Goal: Transaction & Acquisition: Obtain resource

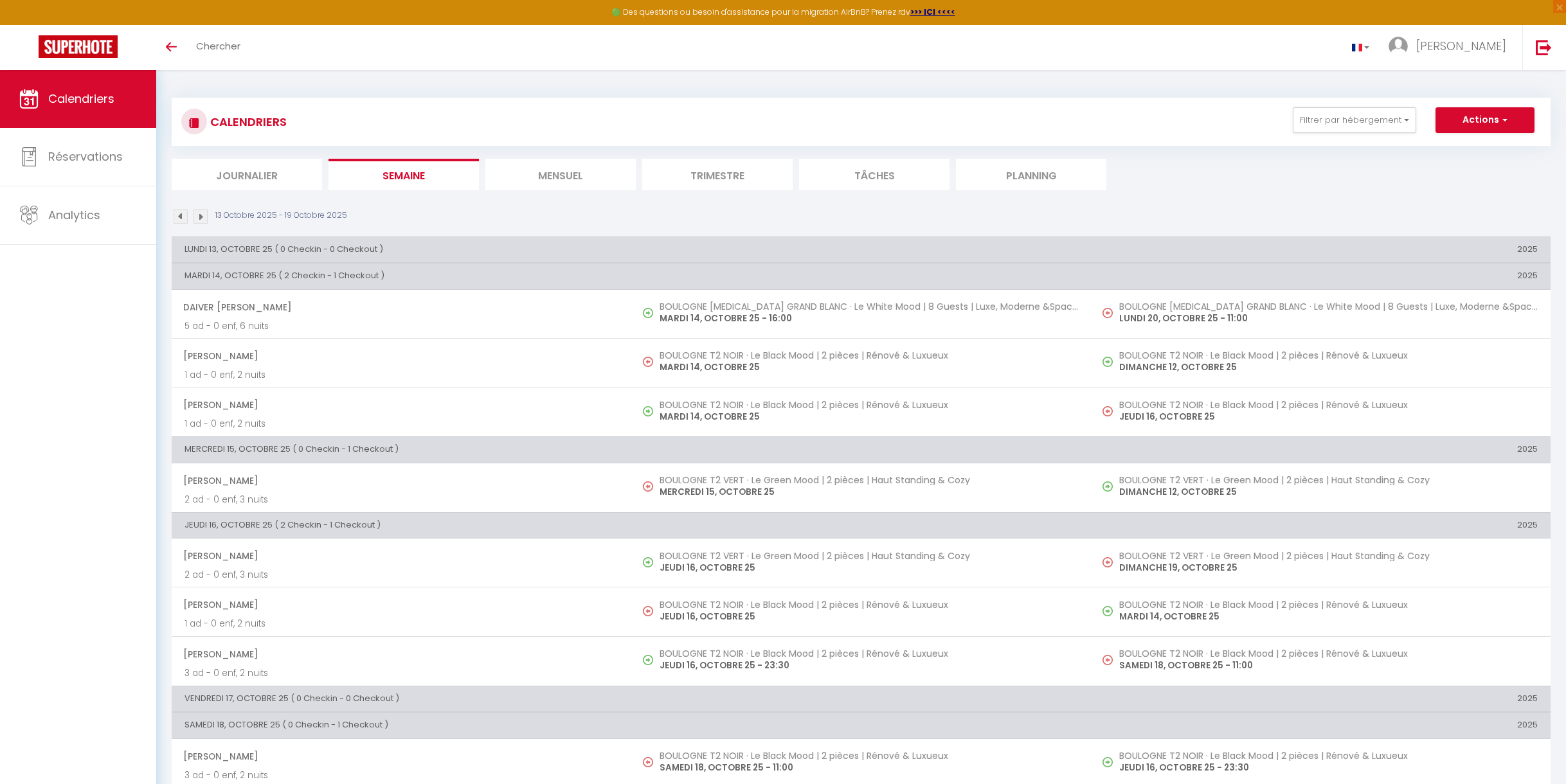
scroll to position [70, 0]
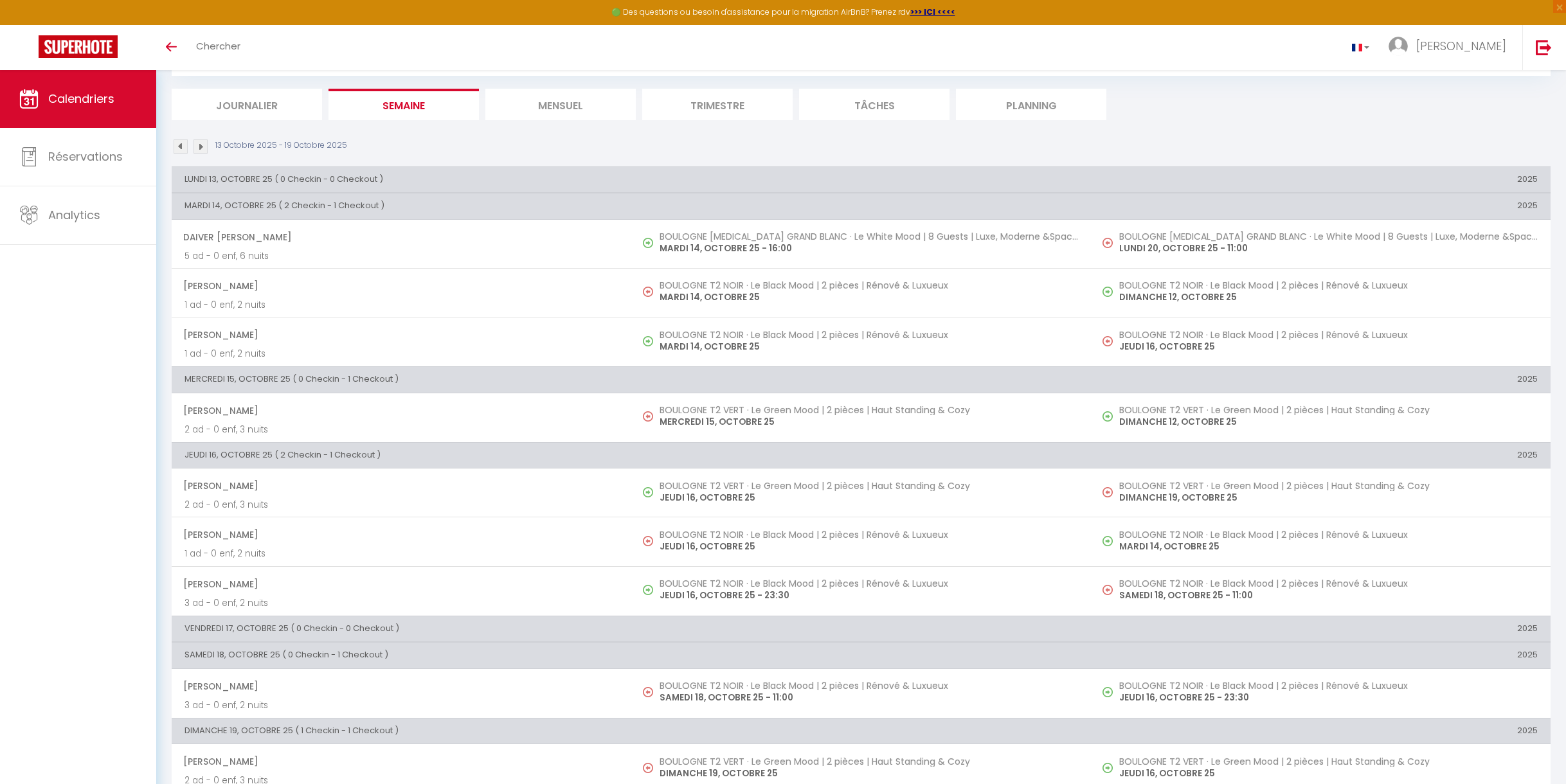
click at [267, 182] on th "LUNDI 13, OCTOBRE 25 ( 0 Checkin - 0 Checkout )" at bounding box center [631, 179] width 919 height 26
click at [771, 179] on th "LUNDI 13, OCTOBRE 25 ( 0 Checkin - 0 Checkout )" at bounding box center [631, 179] width 919 height 26
click at [772, 179] on th "LUNDI 13, OCTOBRE 25 ( 0 Checkin - 0 Checkout )" at bounding box center [631, 179] width 919 height 26
click at [357, 177] on th "LUNDI 13, OCTOBRE 25 ( 0 Checkin - 0 Checkout )" at bounding box center [631, 179] width 919 height 26
click at [355, 210] on th "MARDI 14, OCTOBRE 25 ( 2 Checkin - 1 Checkout )" at bounding box center [631, 206] width 919 height 26
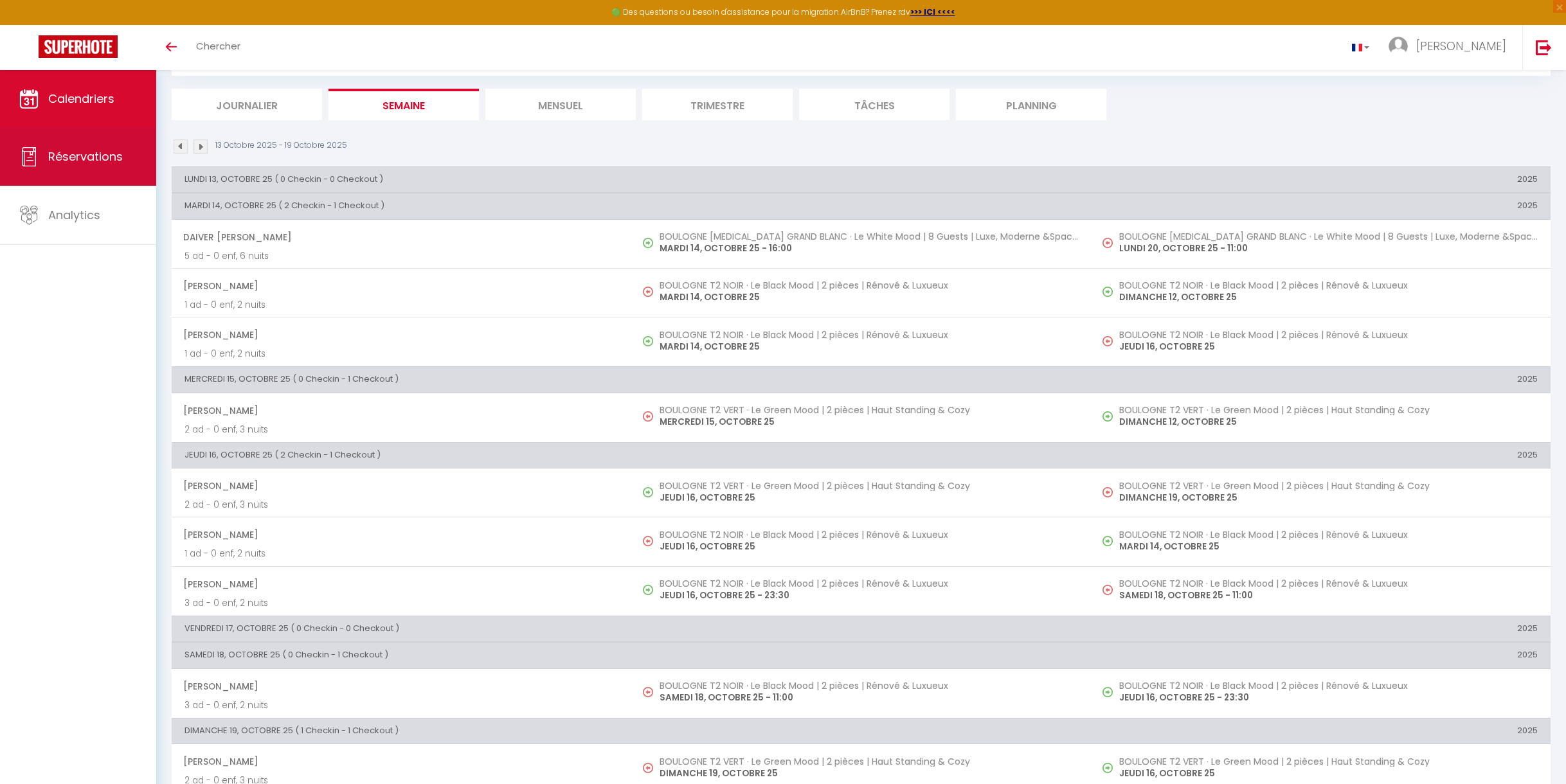
scroll to position [70, 0]
click at [72, 158] on span "Réservations" at bounding box center [85, 157] width 74 height 16
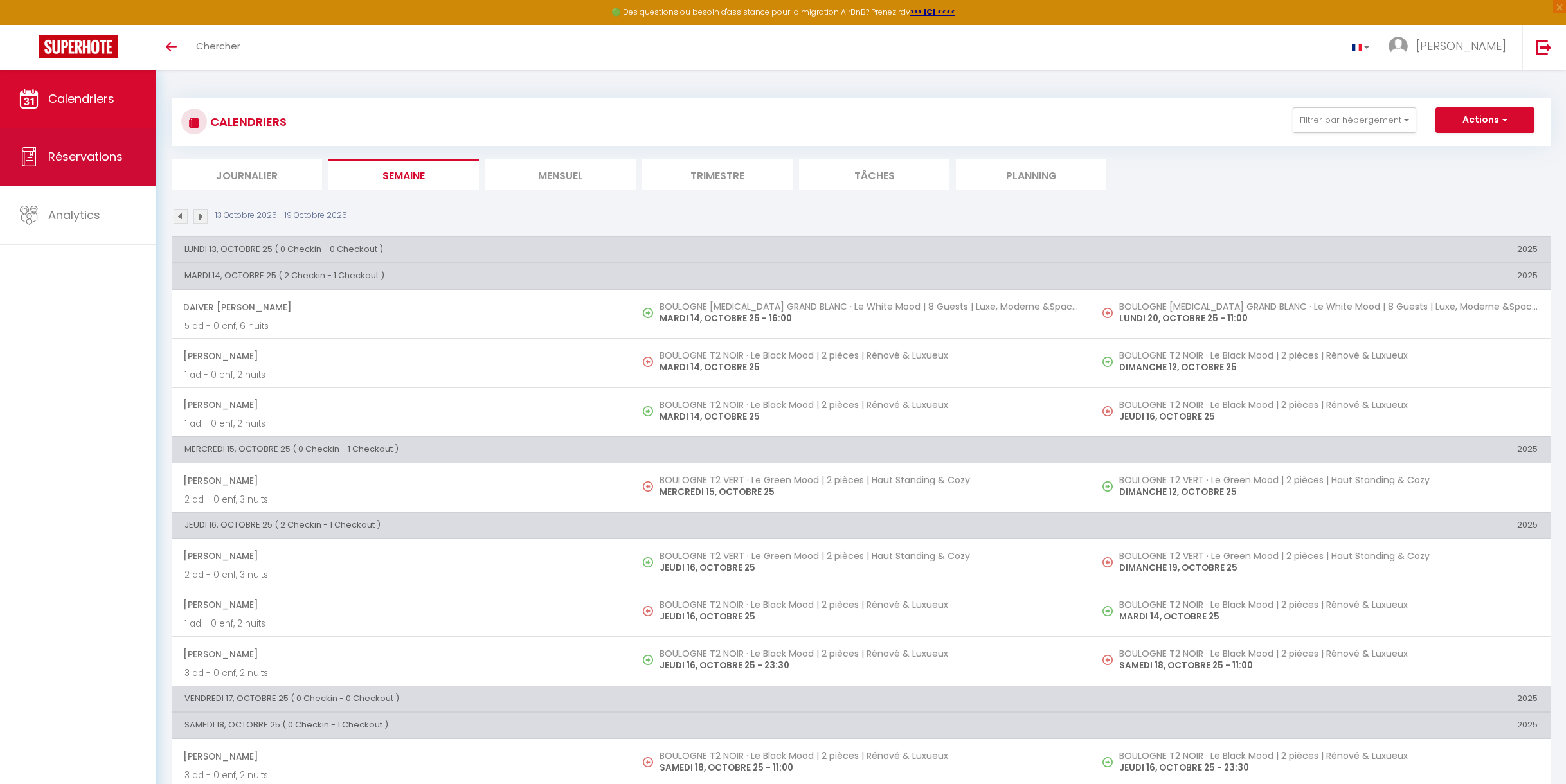
select select "not_cancelled"
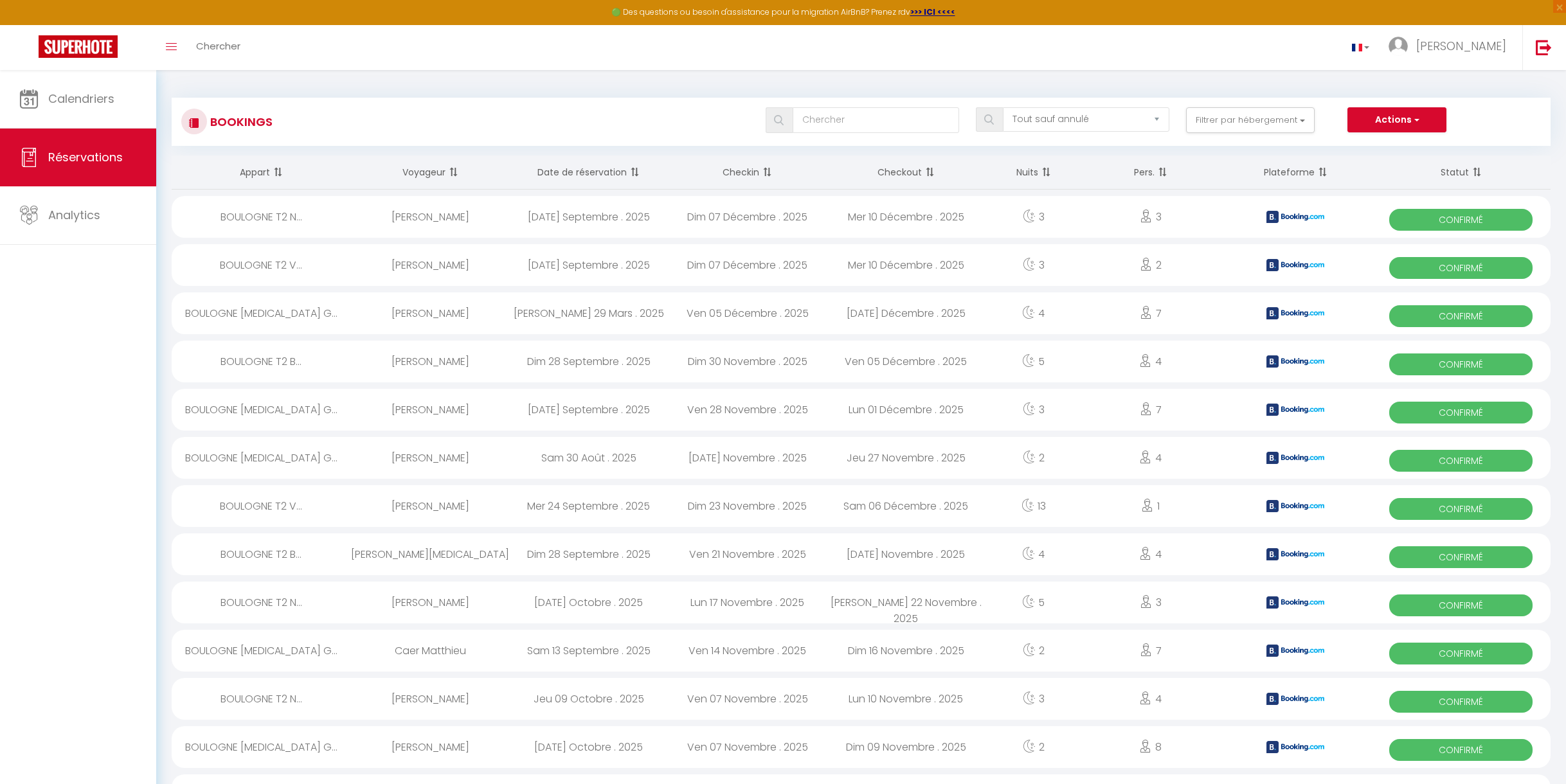
click at [634, 169] on span at bounding box center [633, 172] width 13 height 26
click at [612, 169] on th "Date de réservation" at bounding box center [589, 172] width 159 height 34
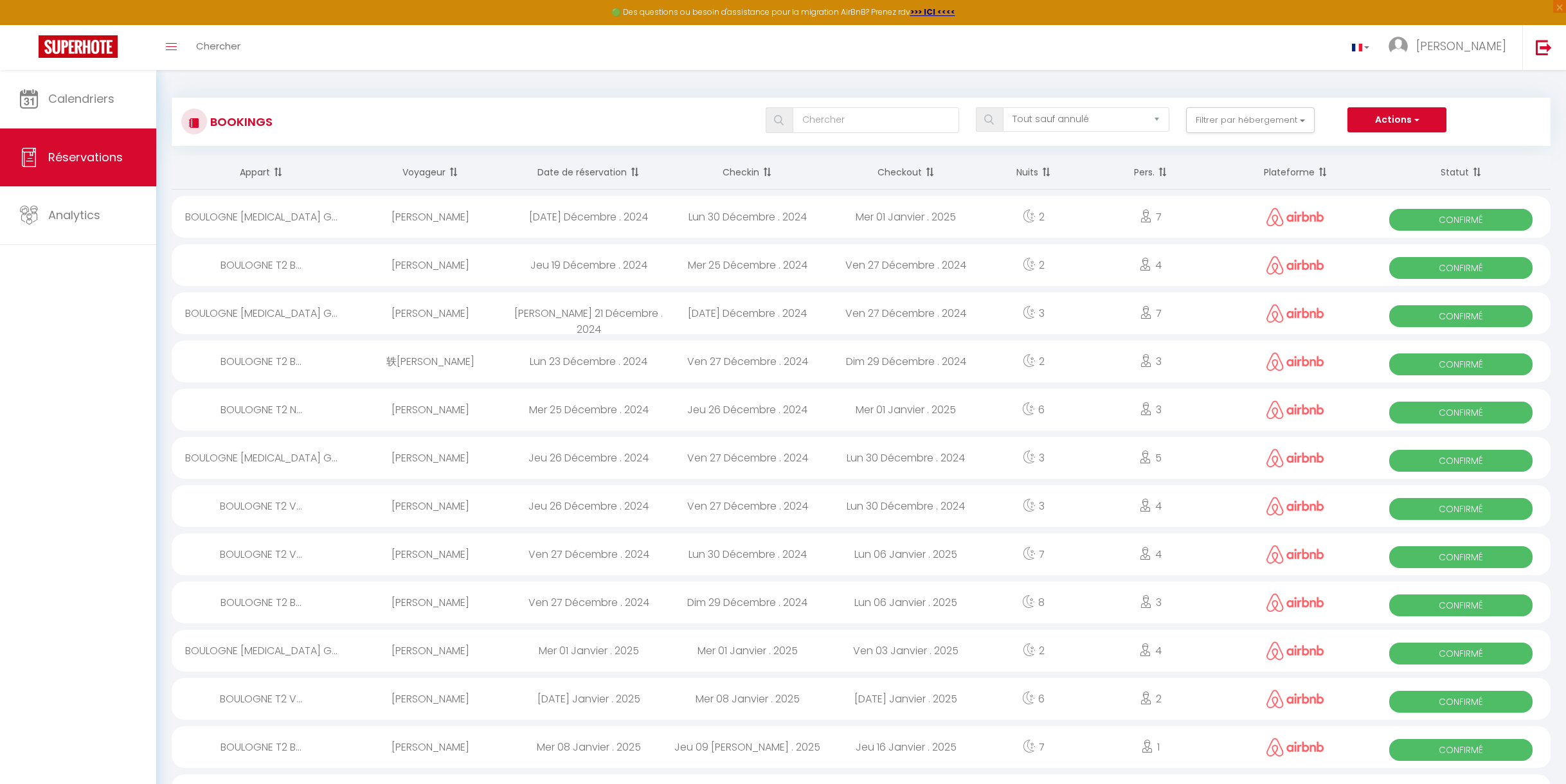
click at [748, 167] on th "Checkin" at bounding box center [747, 172] width 159 height 34
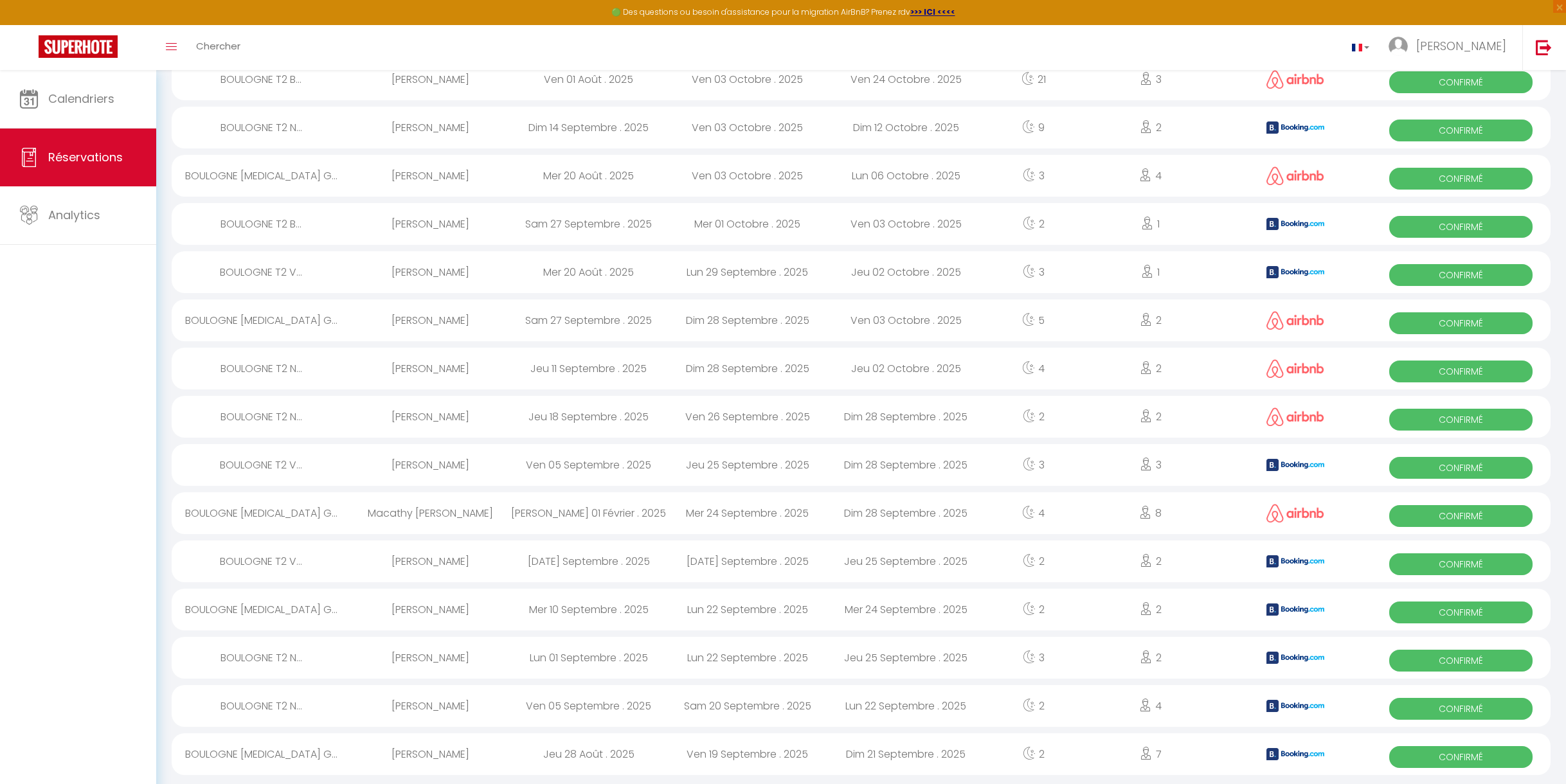
scroll to position [1872, 0]
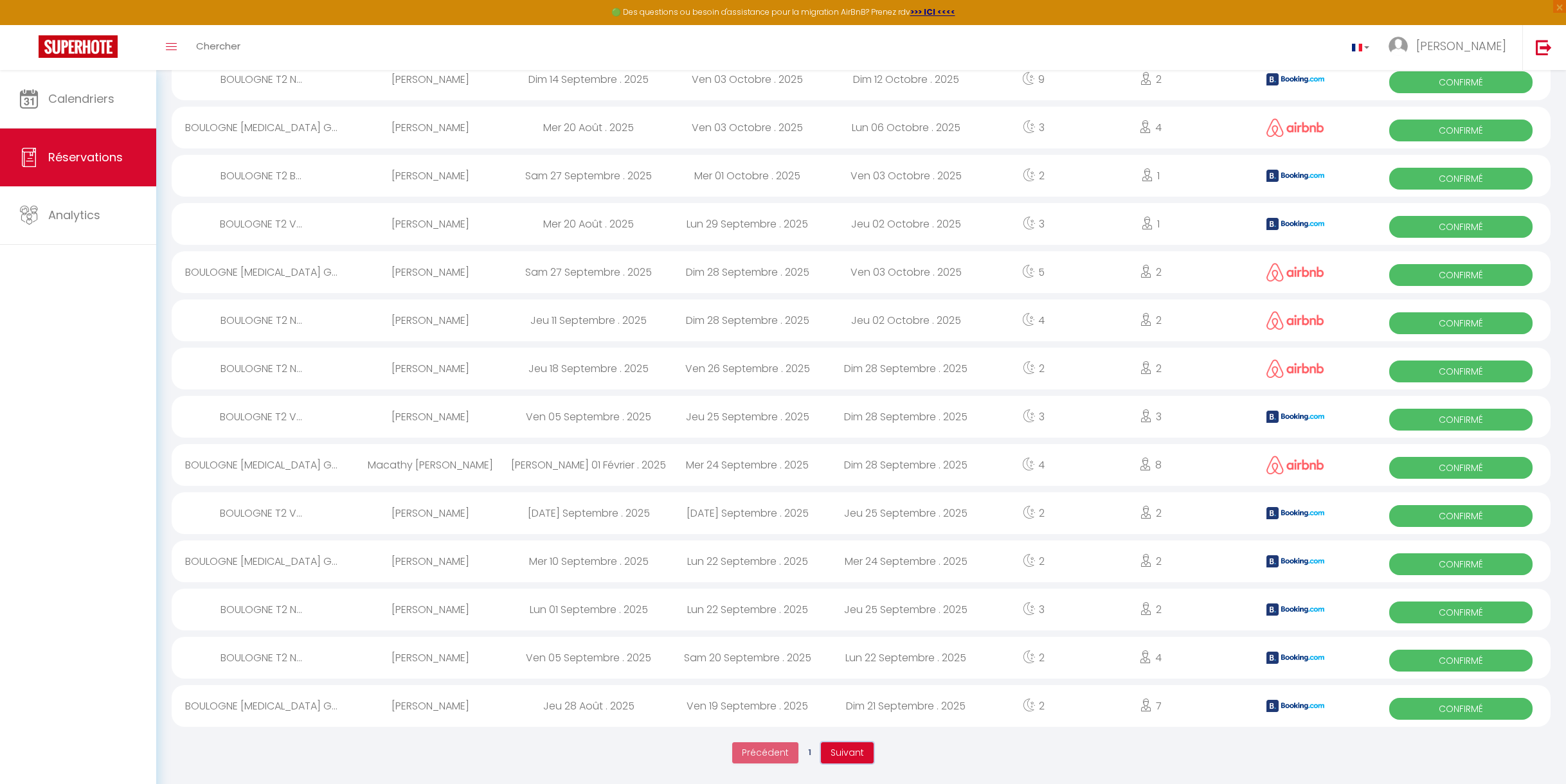
click at [852, 748] on span "Suivant" at bounding box center [847, 752] width 34 height 13
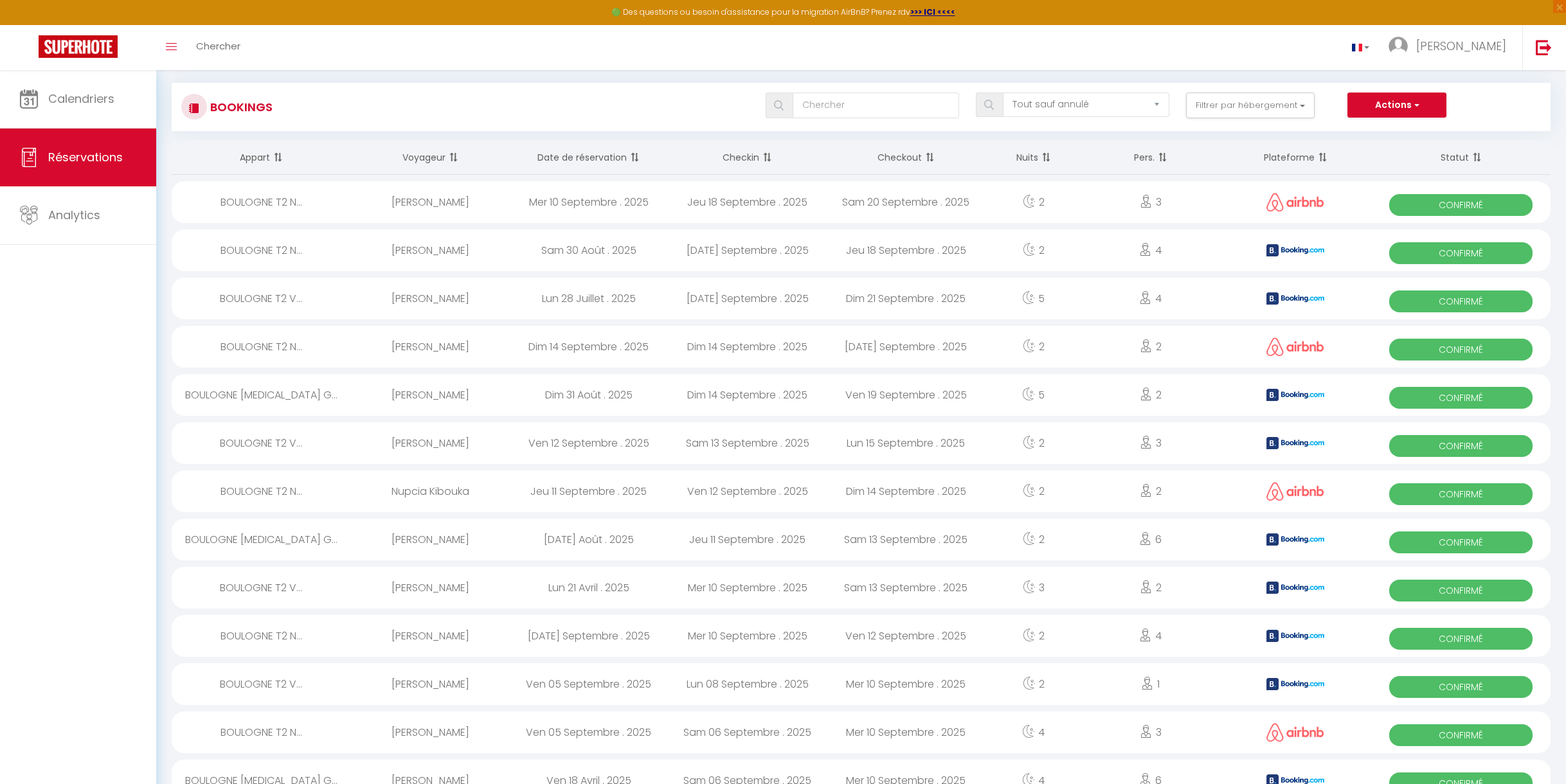
scroll to position [0, 0]
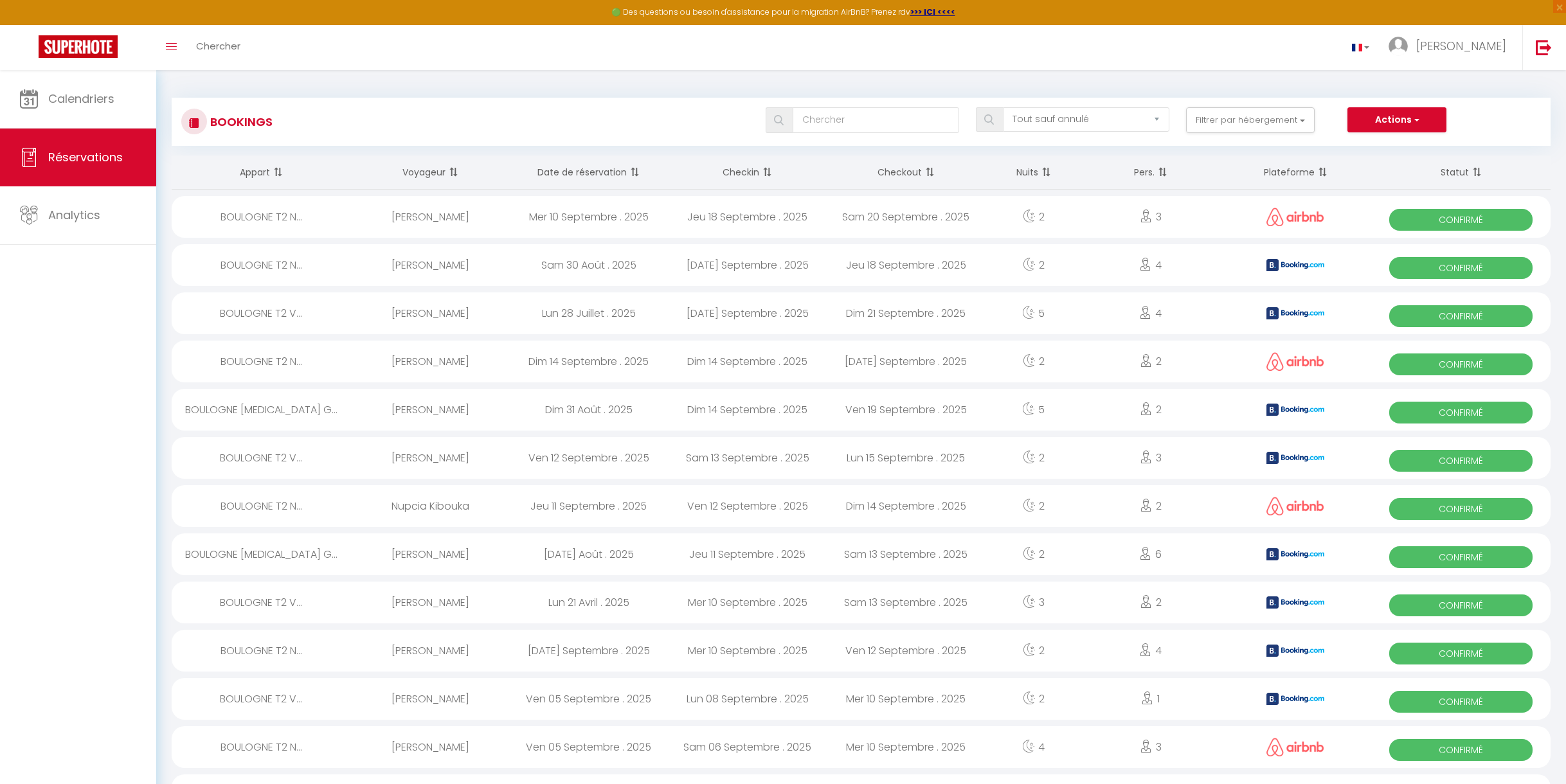
click at [452, 169] on span at bounding box center [452, 172] width 13 height 26
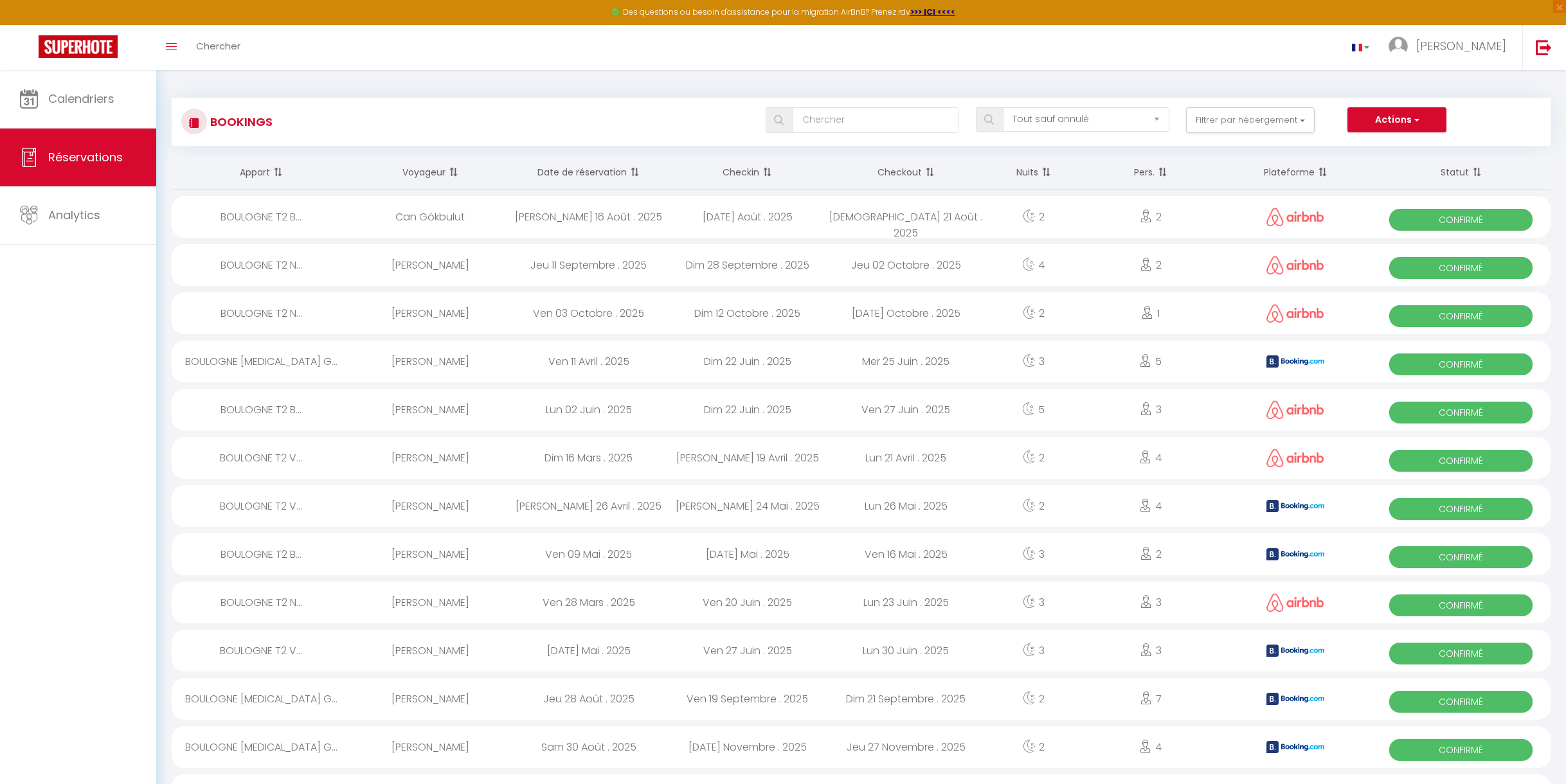
click at [452, 169] on span at bounding box center [452, 172] width 13 height 26
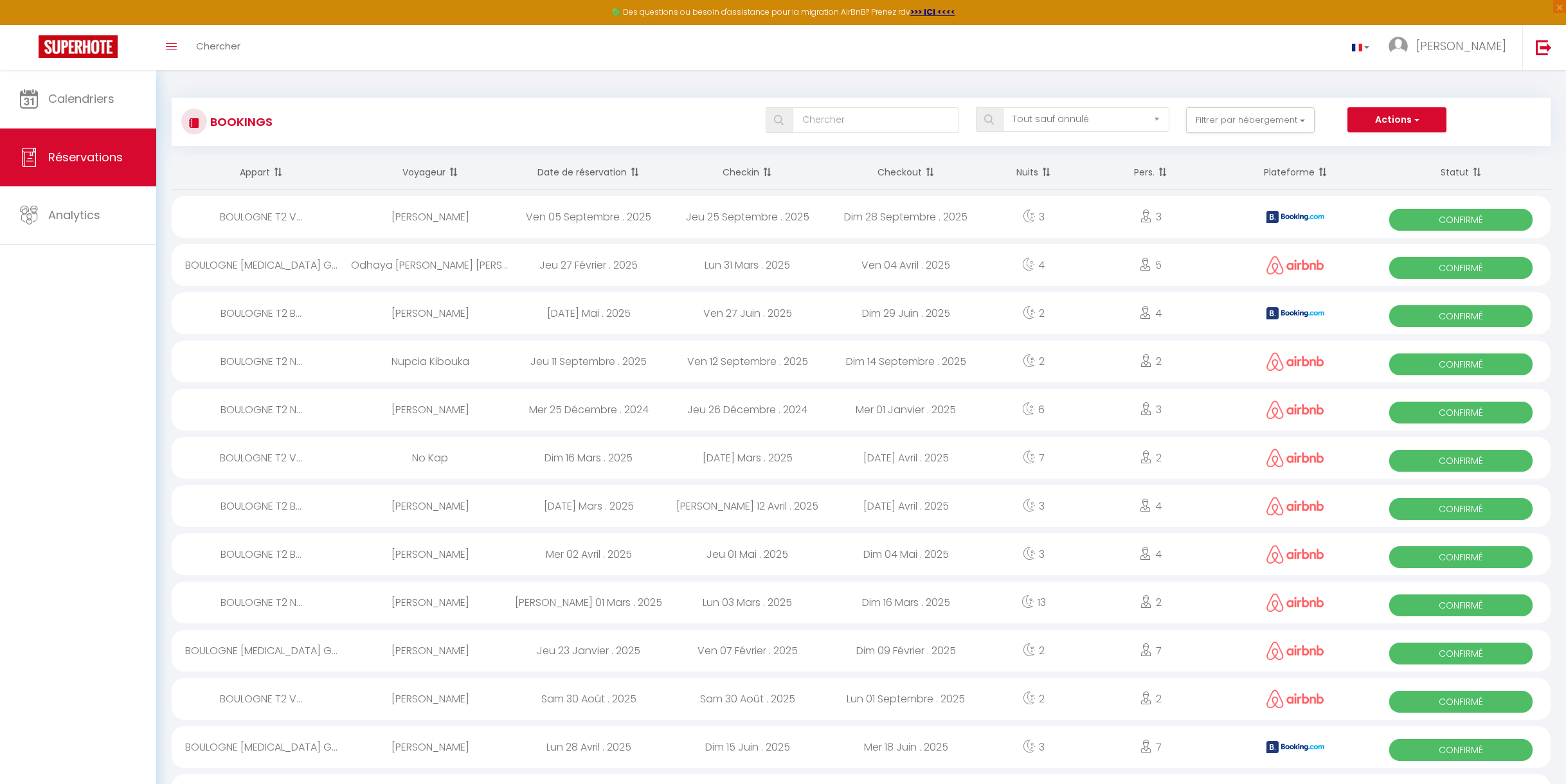
click at [762, 172] on span at bounding box center [765, 172] width 13 height 26
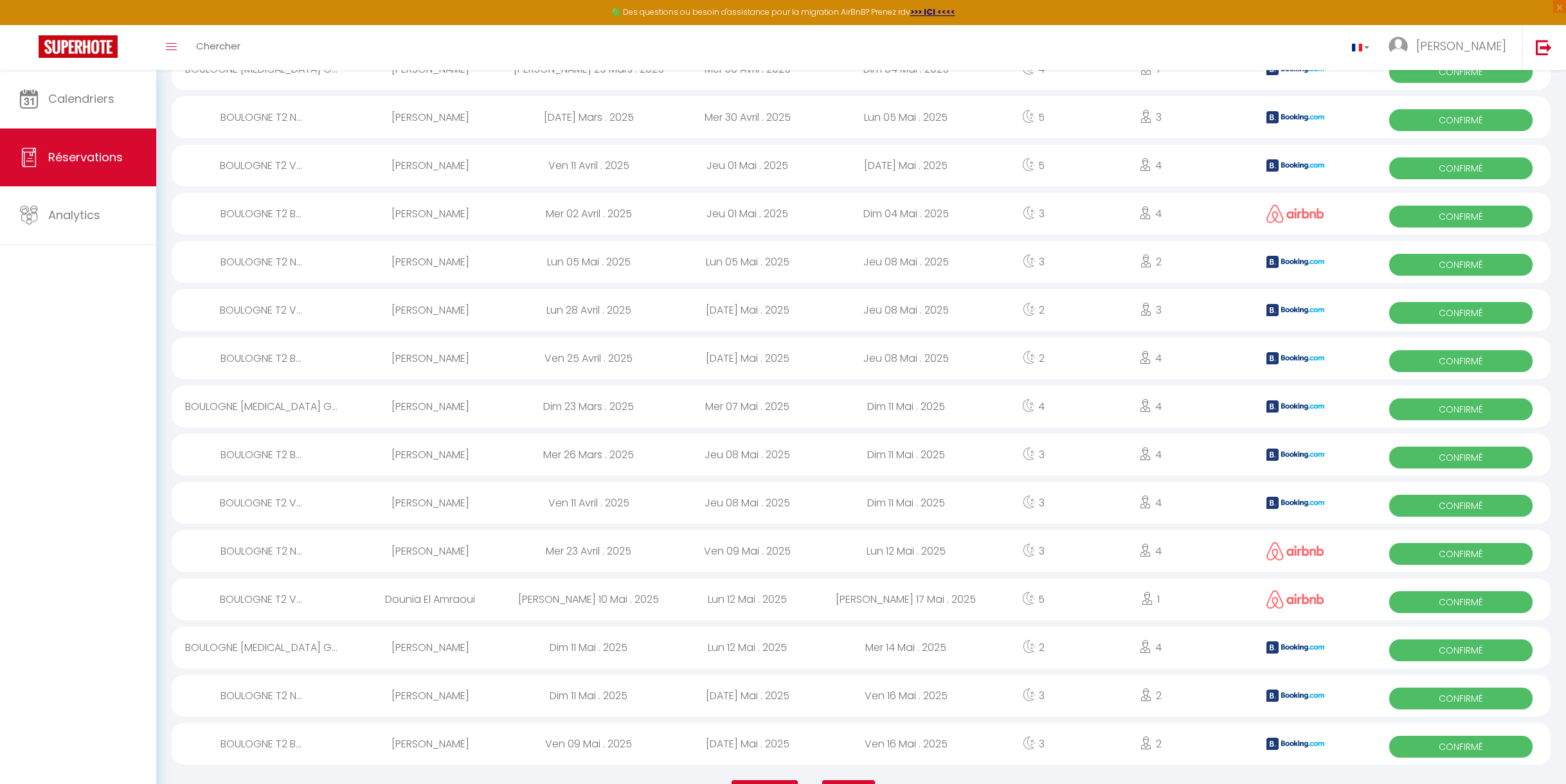
scroll to position [1872, 0]
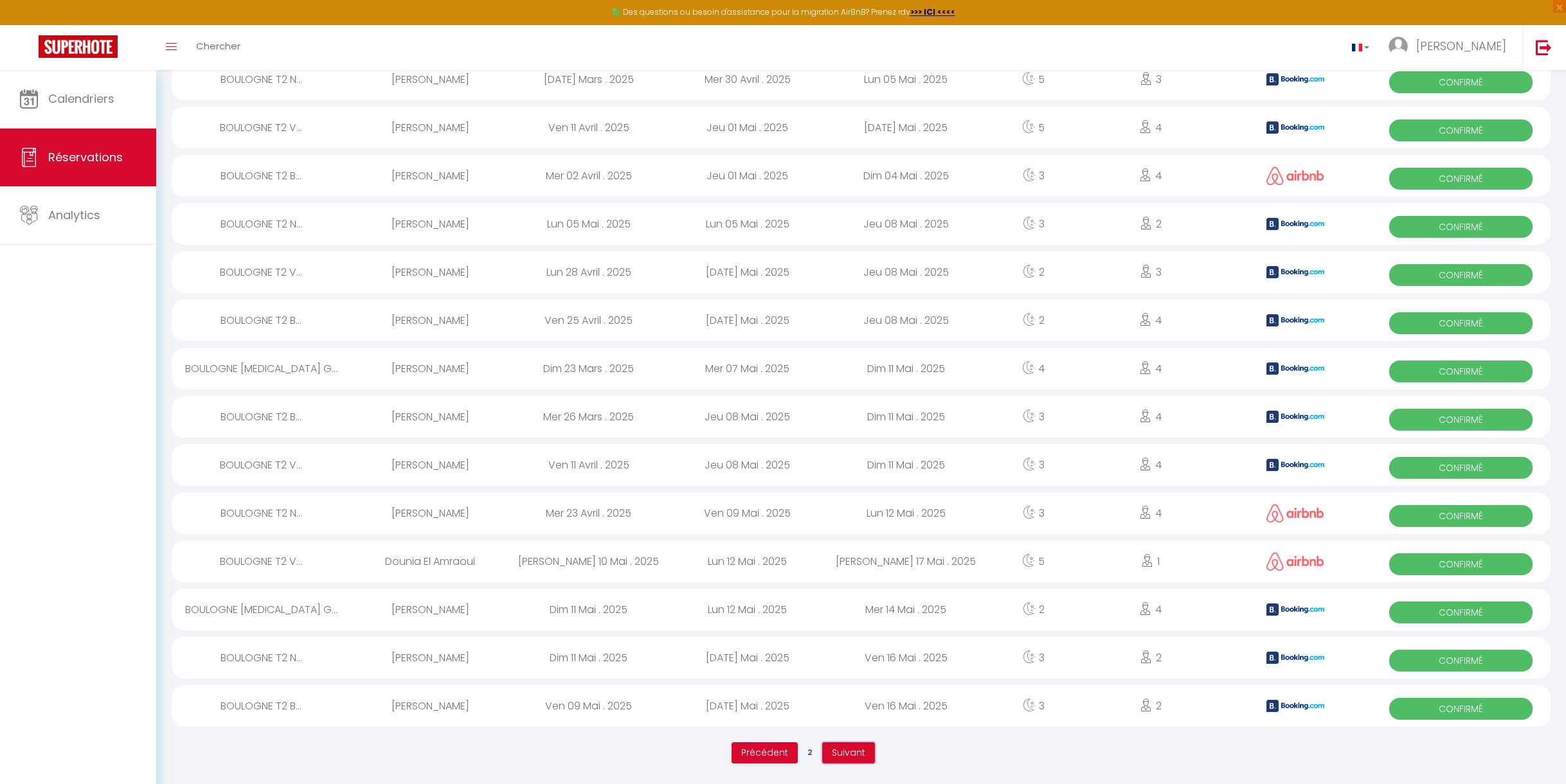
click at [843, 755] on span "Suivant" at bounding box center [848, 752] width 34 height 13
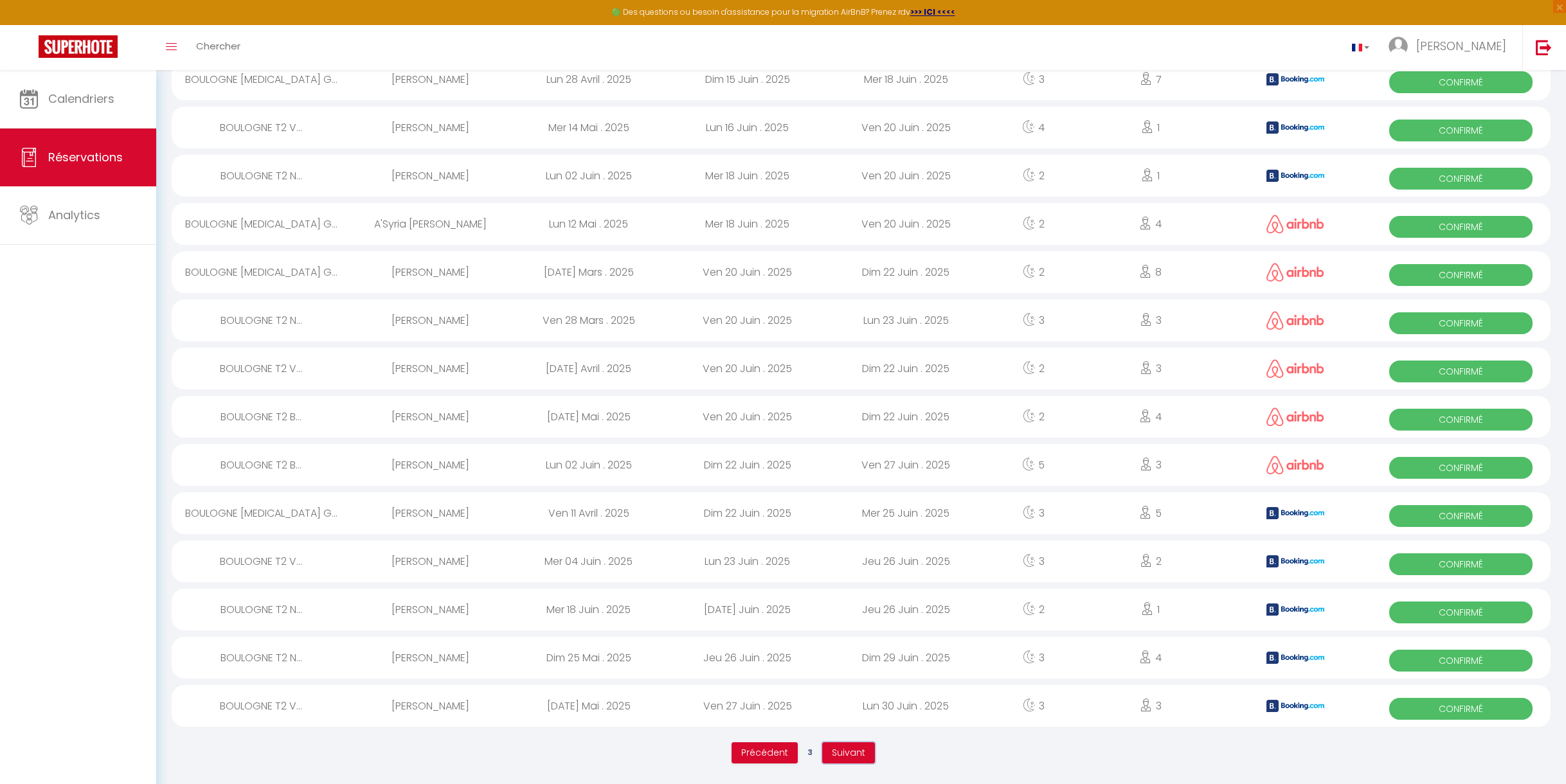
click at [844, 755] on span "Suivant" at bounding box center [848, 752] width 34 height 13
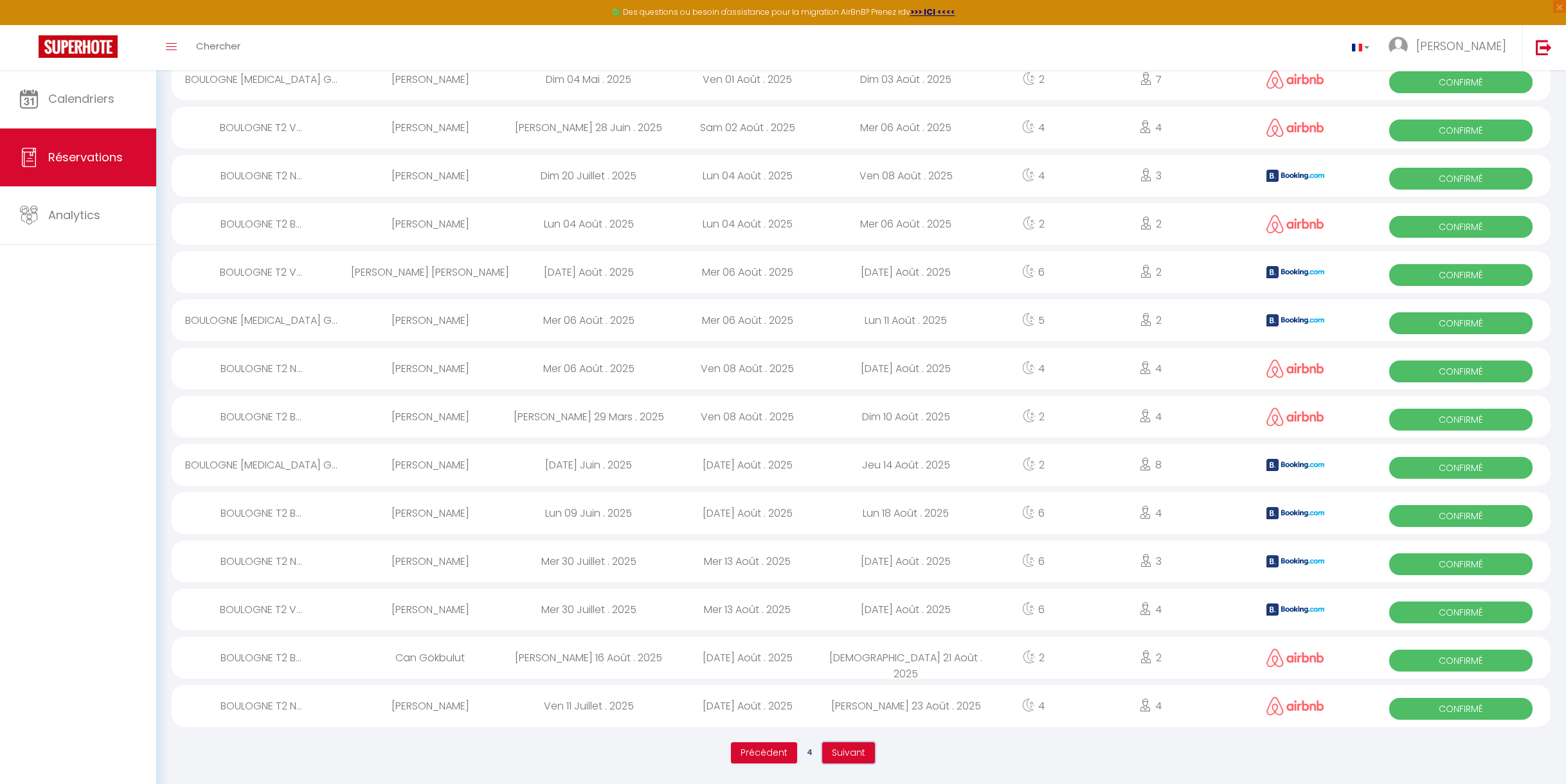
click at [841, 752] on span "Suivant" at bounding box center [848, 752] width 34 height 13
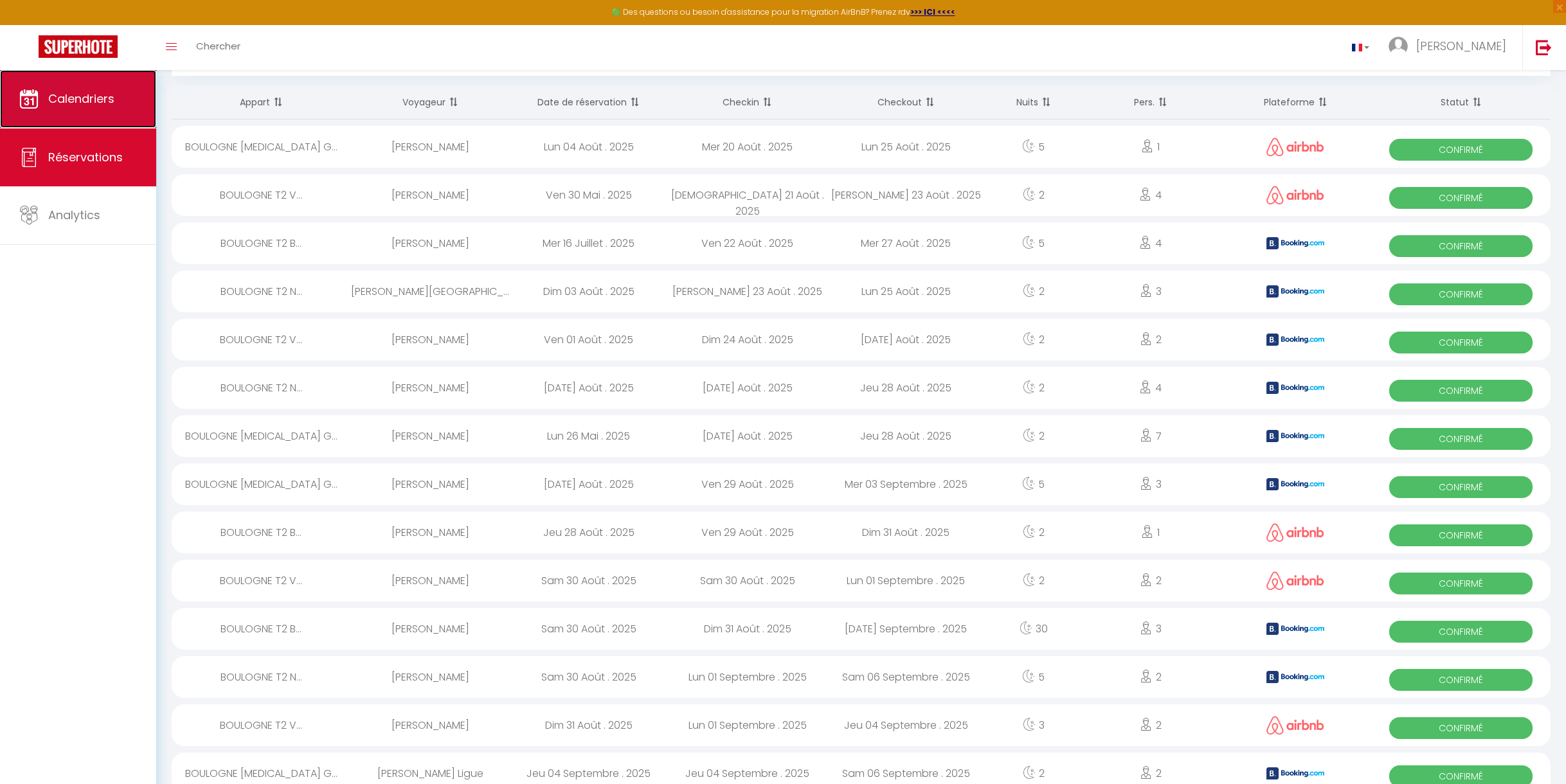
click at [92, 97] on span "Calendriers" at bounding box center [81, 99] width 66 height 16
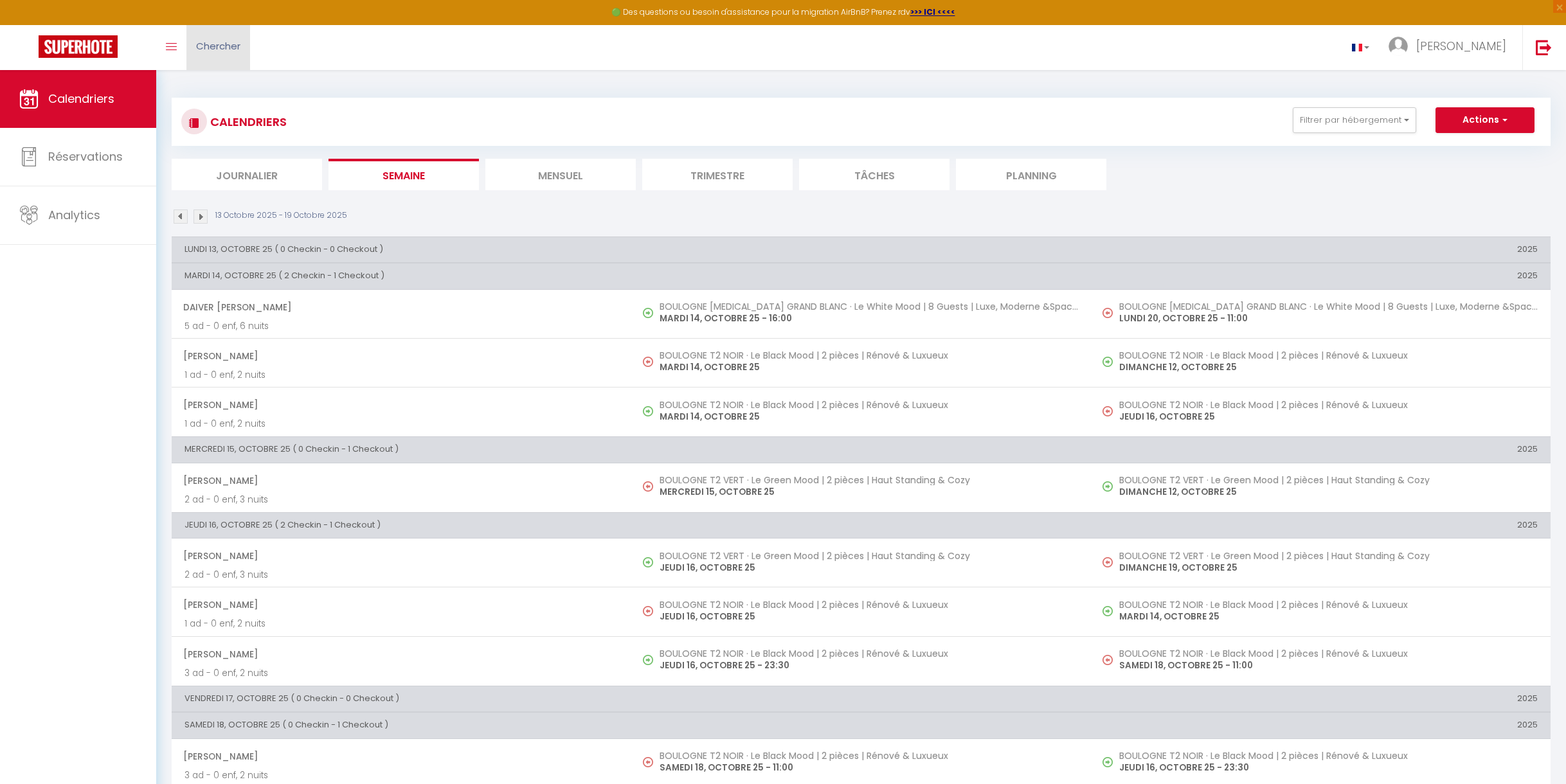
click at [213, 47] on span "Chercher" at bounding box center [219, 46] width 44 height 14
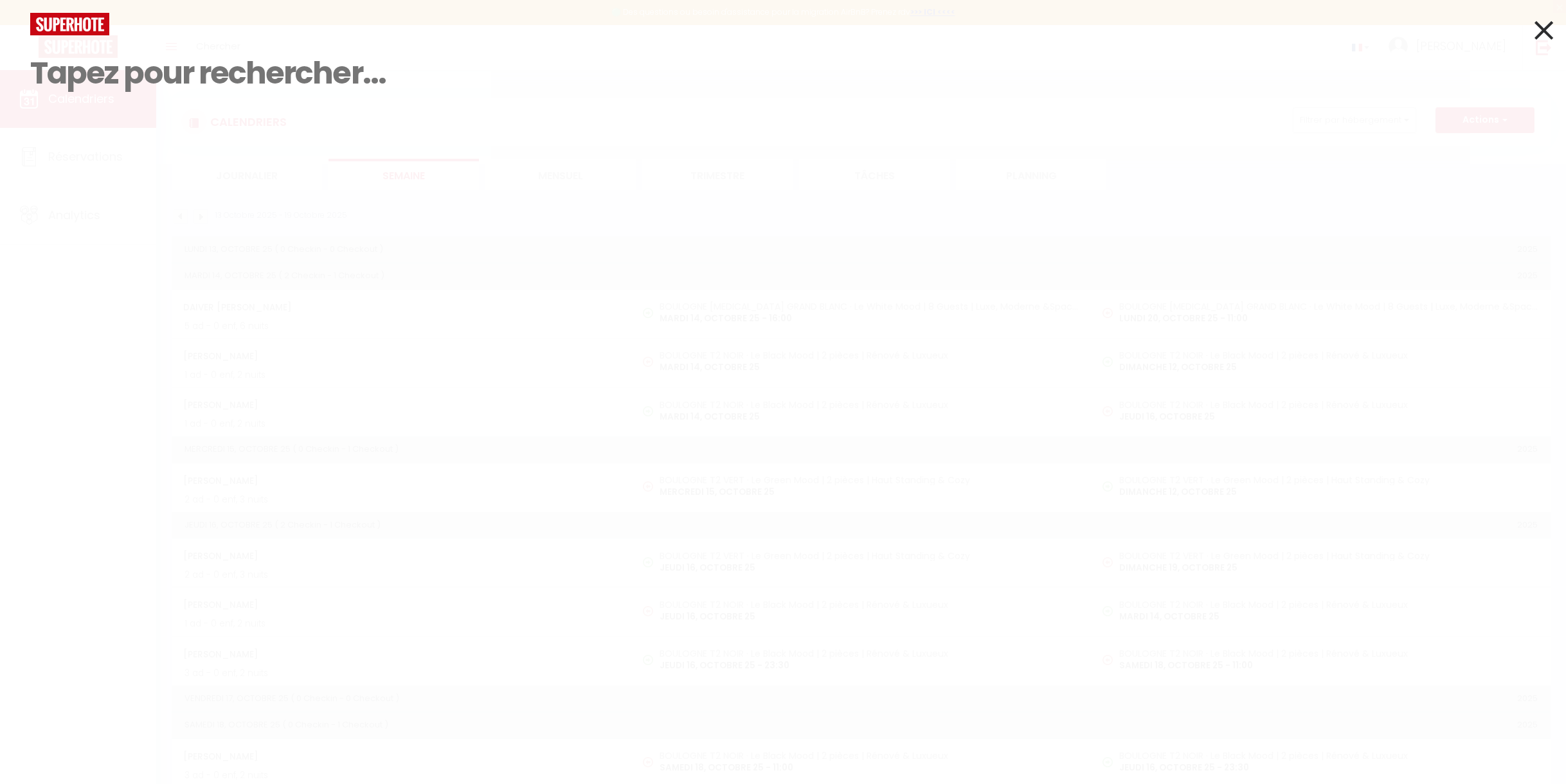
click at [233, 48] on input at bounding box center [783, 73] width 1505 height 75
click at [202, 222] on div "Résultat de la recherche Id Appart Voyageur Checkin Checkout Nuits Pers. Platef…" at bounding box center [783, 392] width 1566 height 784
click at [1546, 26] on icon at bounding box center [1543, 30] width 18 height 32
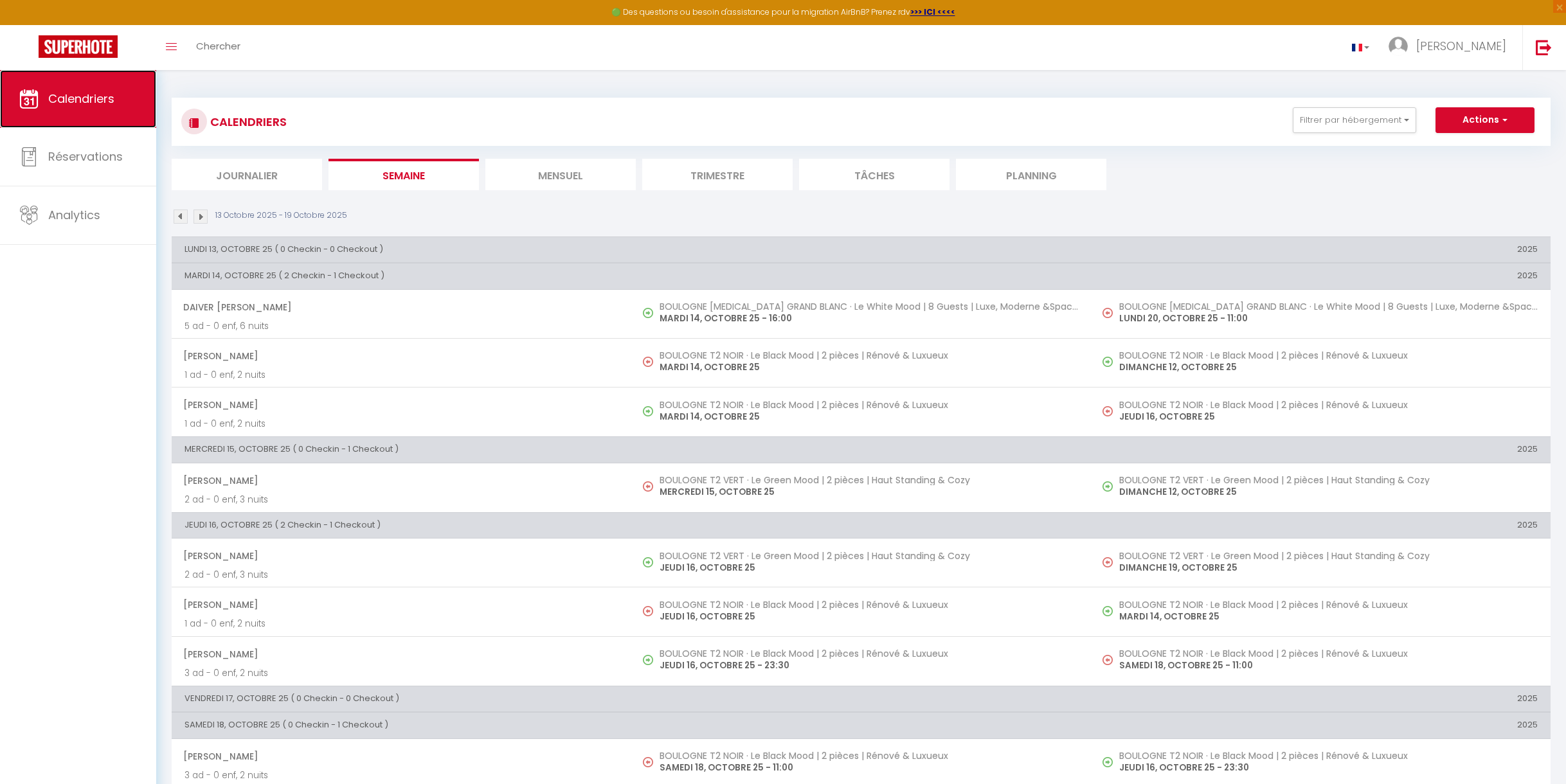
click at [104, 102] on span "Calendriers" at bounding box center [81, 99] width 66 height 16
click at [1503, 116] on span "button" at bounding box center [1503, 119] width 8 height 13
click at [1458, 170] on link "Exporter les réservations" at bounding box center [1471, 169] width 112 height 19
type input "[EMAIL_ADDRESS][DOMAIN_NAME]"
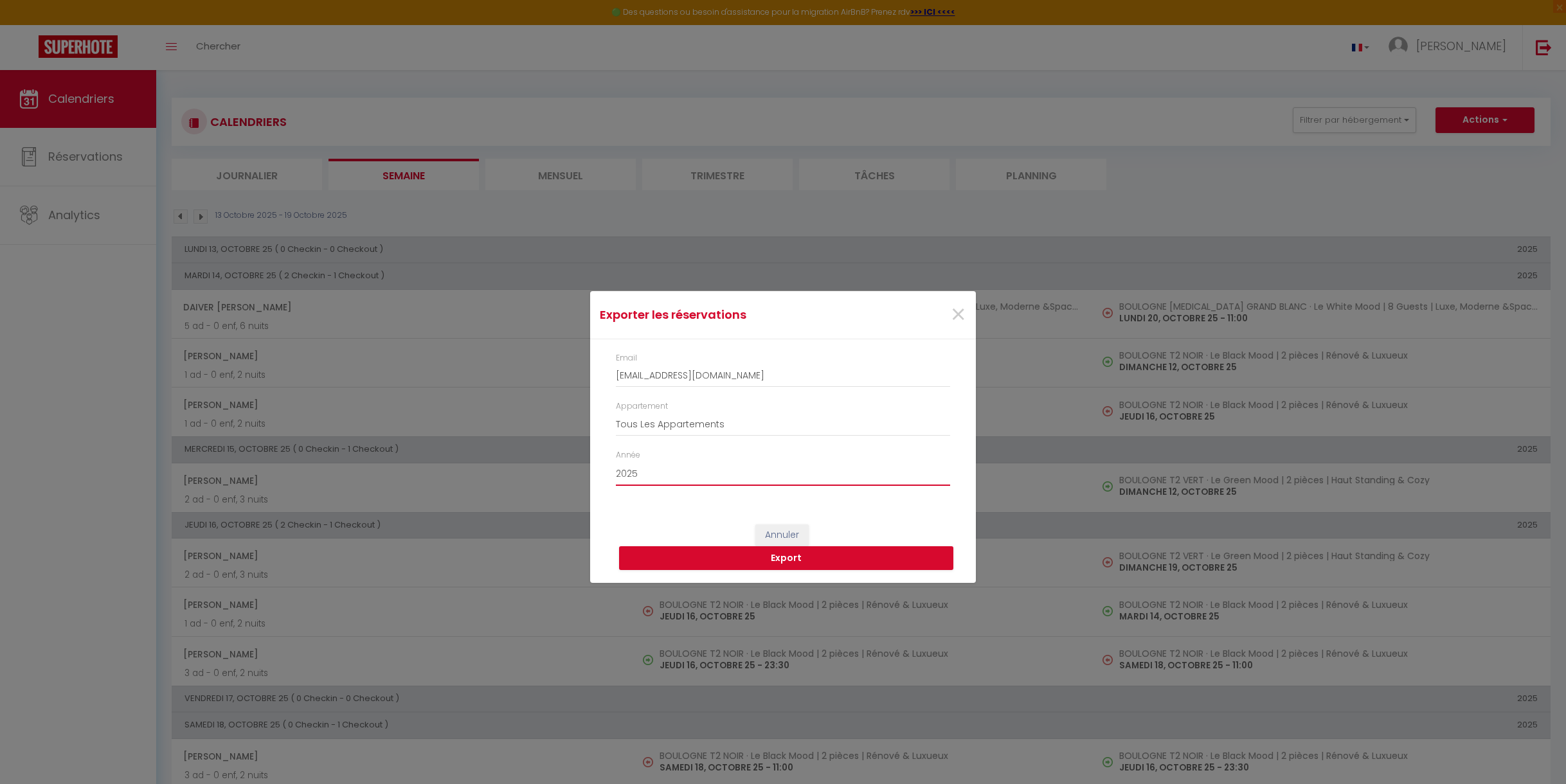
click at [766, 481] on select "2015 2016 2017 2018 2019 2020 2021 2022 2023 2024 2025 2026 2027 2028" at bounding box center [783, 473] width 335 height 24
click at [616, 461] on select "2015 2016 2017 2018 2019 2020 2021 2022 2023 2024 2025 2026 2027 2028" at bounding box center [783, 473] width 335 height 24
click at [789, 558] on button "Export" at bounding box center [786, 558] width 335 height 24
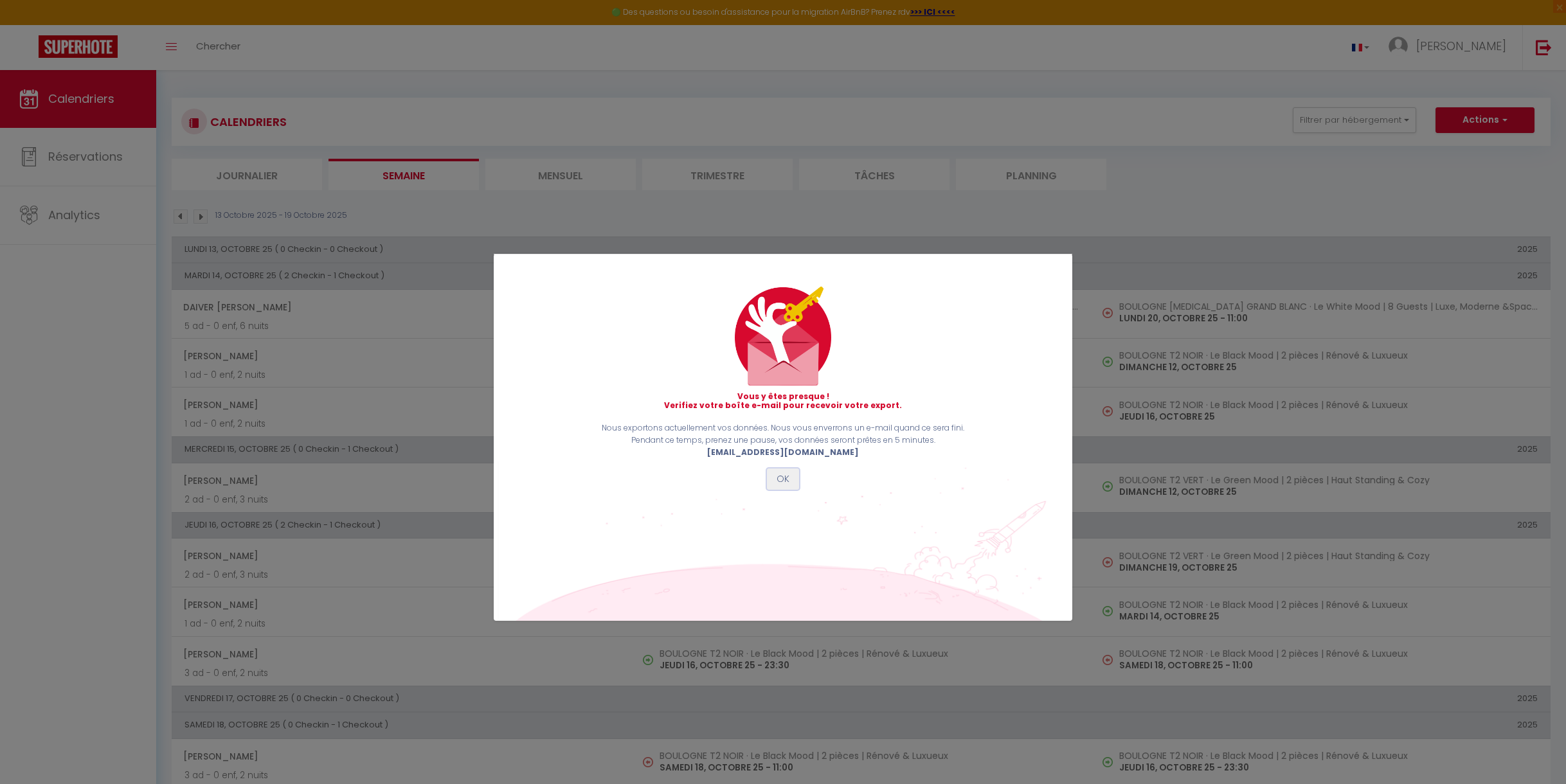
click at [784, 479] on button "OK" at bounding box center [783, 479] width 32 height 22
